Goal: Task Accomplishment & Management: Use online tool/utility

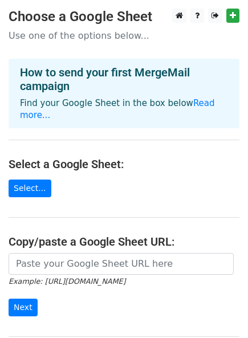
scroll to position [63, 0]
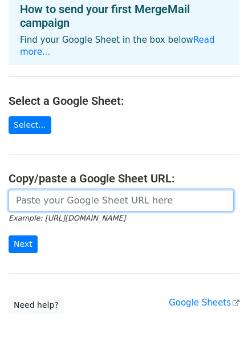
click at [81, 190] on input "url" at bounding box center [121, 201] width 225 height 22
paste input "[URL][DOMAIN_NAME]"
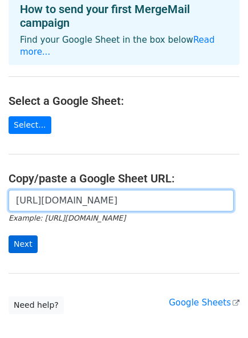
type input "[URL][DOMAIN_NAME]"
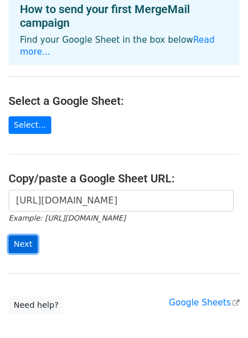
click at [28, 235] on input "Next" at bounding box center [23, 244] width 29 height 18
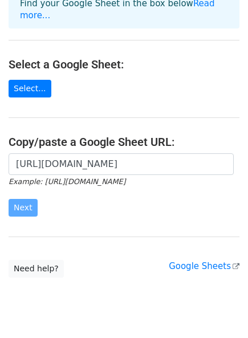
scroll to position [117, 0]
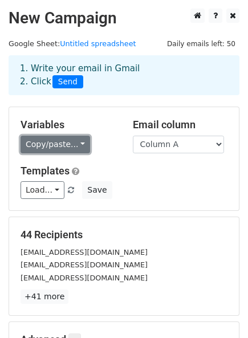
click at [70, 138] on link "Copy/paste..." at bounding box center [54, 144] width 69 height 18
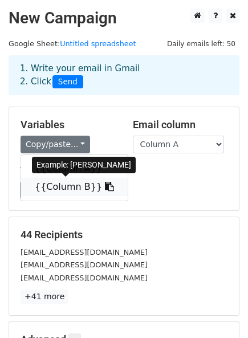
click at [70, 185] on link "{{Column B}}" at bounding box center [74, 187] width 106 height 18
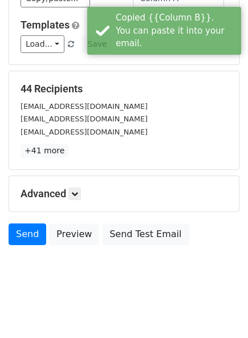
scroll to position [148, 0]
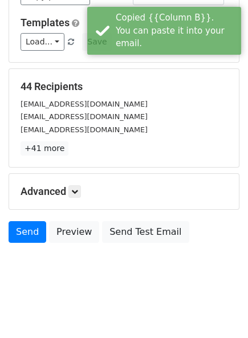
click at [69, 190] on h5 "Advanced" at bounding box center [123, 191] width 207 height 13
click at [76, 190] on icon at bounding box center [74, 191] width 7 height 7
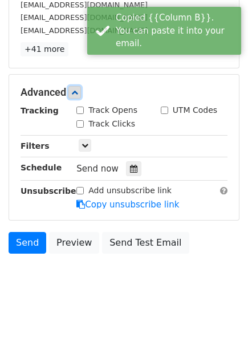
scroll to position [254, 0]
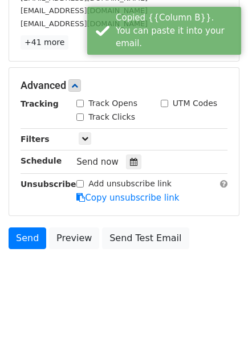
click at [78, 100] on input "Track Opens" at bounding box center [79, 103] width 7 height 7
checkbox input "true"
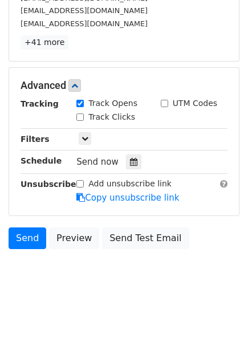
click at [84, 117] on div "Track Clicks" at bounding box center [105, 117] width 59 height 12
click at [83, 117] on input "Track Clicks" at bounding box center [79, 116] width 7 height 7
checkbox input "true"
click at [165, 104] on input "UTM Codes" at bounding box center [164, 103] width 7 height 7
checkbox input "true"
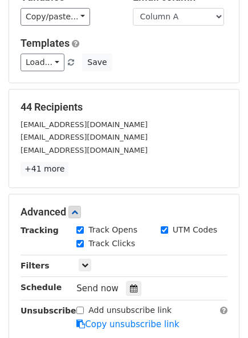
scroll to position [1, 0]
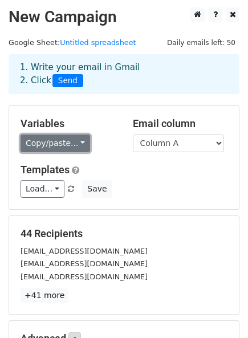
click at [48, 141] on link "Copy/paste..." at bounding box center [54, 143] width 69 height 18
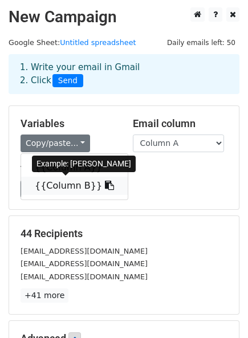
click at [51, 188] on link "{{Column B}}" at bounding box center [74, 185] width 106 height 18
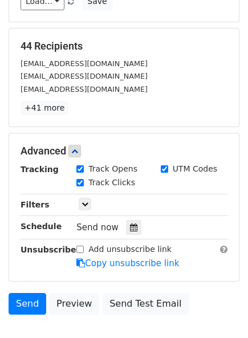
scroll to position [258, 0]
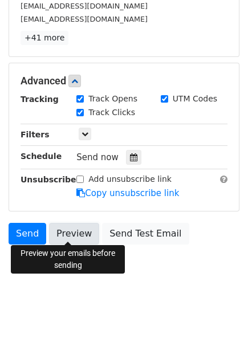
click at [78, 235] on link "Preview" at bounding box center [74, 234] width 50 height 22
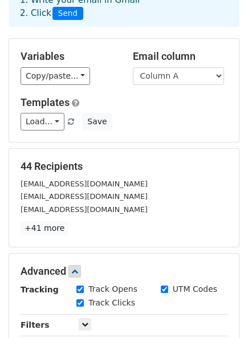
drag, startPoint x: 182, startPoint y: 15, endPoint x: 94, endPoint y: 28, distance: 88.6
click at [108, 32] on main "New Campaign Daily emails left: 50 Google Sheet: Untitled spreadsheet 1. Write …" at bounding box center [124, 190] width 248 height 500
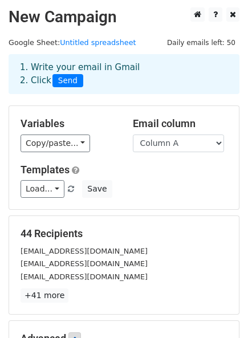
scroll to position [0, 0]
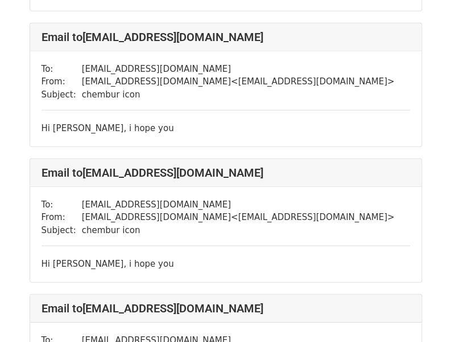
scroll to position [854, 0]
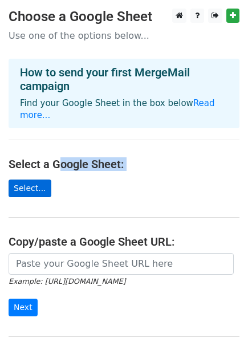
drag, startPoint x: 45, startPoint y: 176, endPoint x: 30, endPoint y: 179, distance: 15.6
click at [44, 179] on main "Choose a Google Sheet Use one of the options below... How to send your first Me…" at bounding box center [124, 193] width 248 height 368
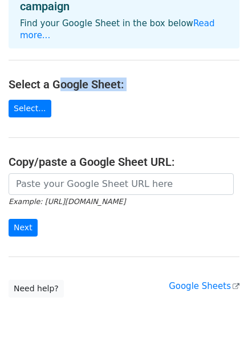
scroll to position [117, 0]
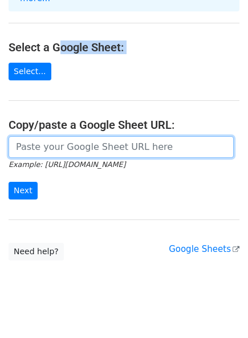
click at [50, 136] on input "url" at bounding box center [121, 147] width 225 height 22
paste input "https://docs.google.com/spreadsheets/d/1q1f2uTRlikkAxHRKo4de6UQzw4k9q0_WS4wiqbR…"
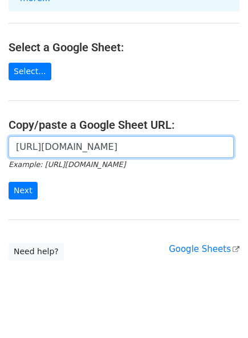
scroll to position [0, 255]
type input "https://docs.google.com/spreadsheets/d/1q1f2uTRlikkAxHRKo4de6UQzw4k9q0_WS4wiqbR…"
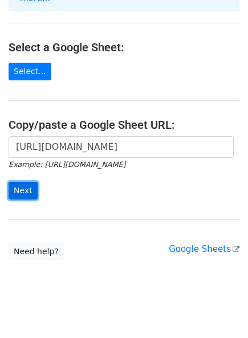
click at [26, 182] on input "Next" at bounding box center [23, 191] width 29 height 18
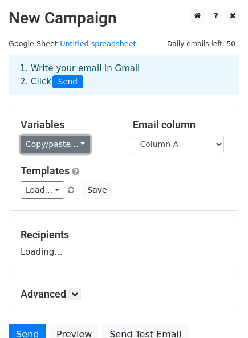
click at [73, 147] on link "Copy/paste..." at bounding box center [54, 144] width 69 height 18
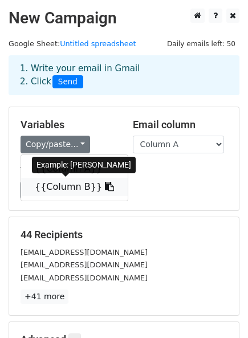
click at [62, 183] on link "{{Column B}}" at bounding box center [74, 187] width 106 height 18
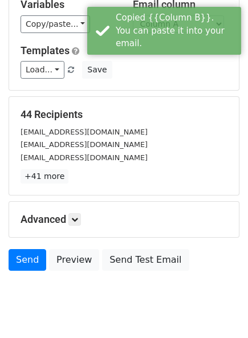
scroll to position [148, 0]
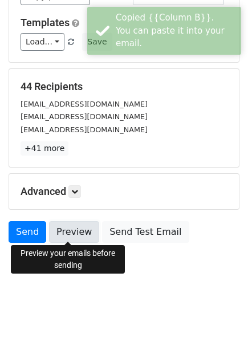
click at [57, 228] on link "Preview" at bounding box center [74, 232] width 50 height 22
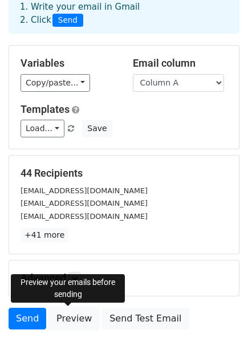
scroll to position [0, 0]
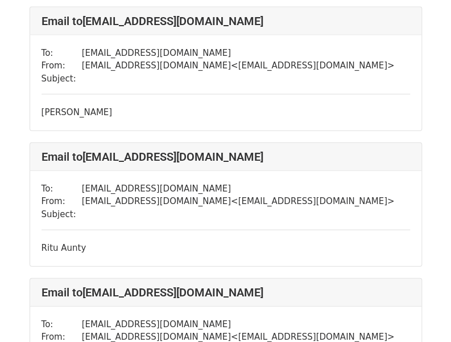
scroll to position [797, 0]
